Goal: Task Accomplishment & Management: Manage account settings

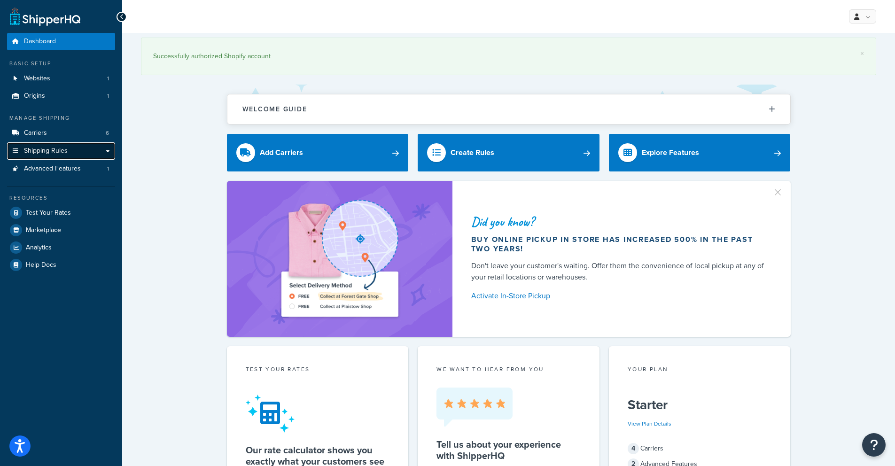
click at [43, 149] on span "Shipping Rules" at bounding box center [46, 151] width 44 height 8
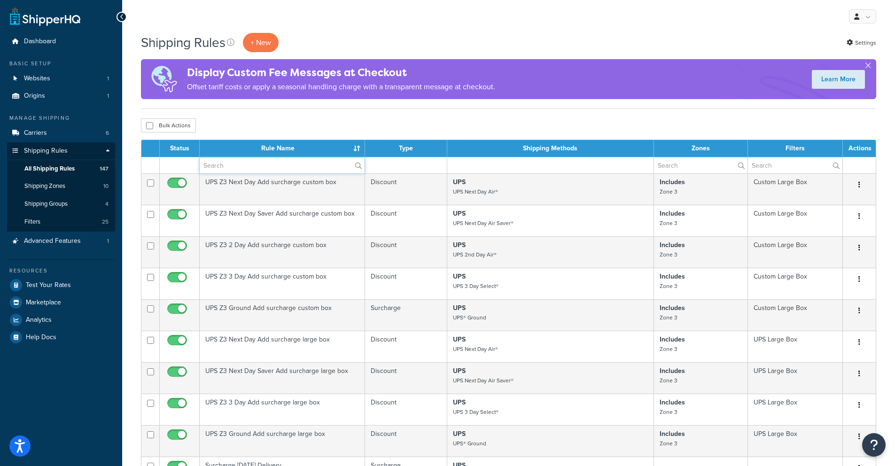
click at [227, 169] on input "text" at bounding box center [282, 165] width 165 height 16
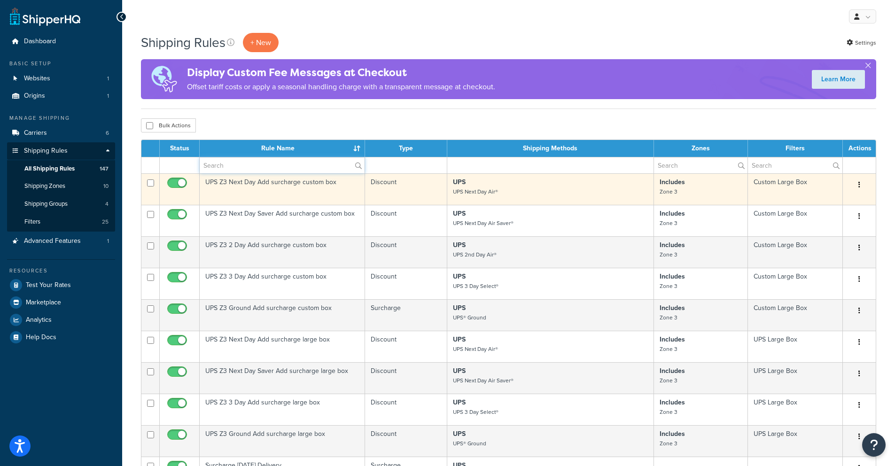
type input "hide"
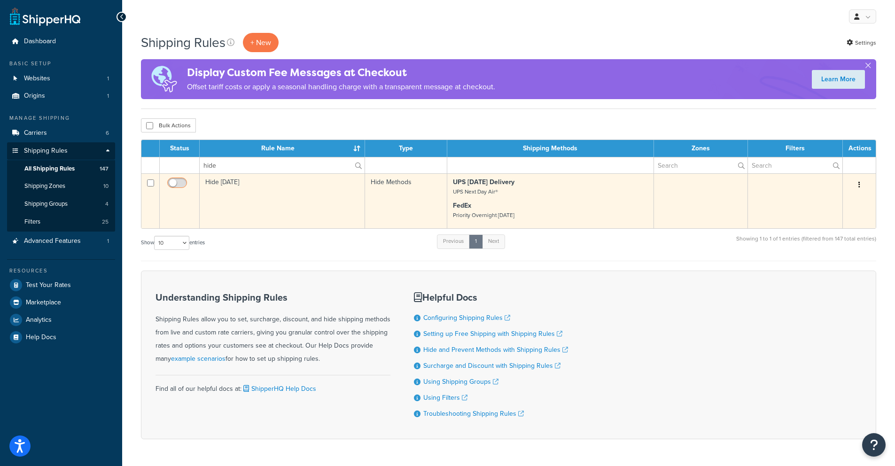
click at [176, 183] on input "checkbox" at bounding box center [178, 185] width 26 height 12
checkbox input "true"
